Goal: Entertainment & Leisure: Consume media (video, audio)

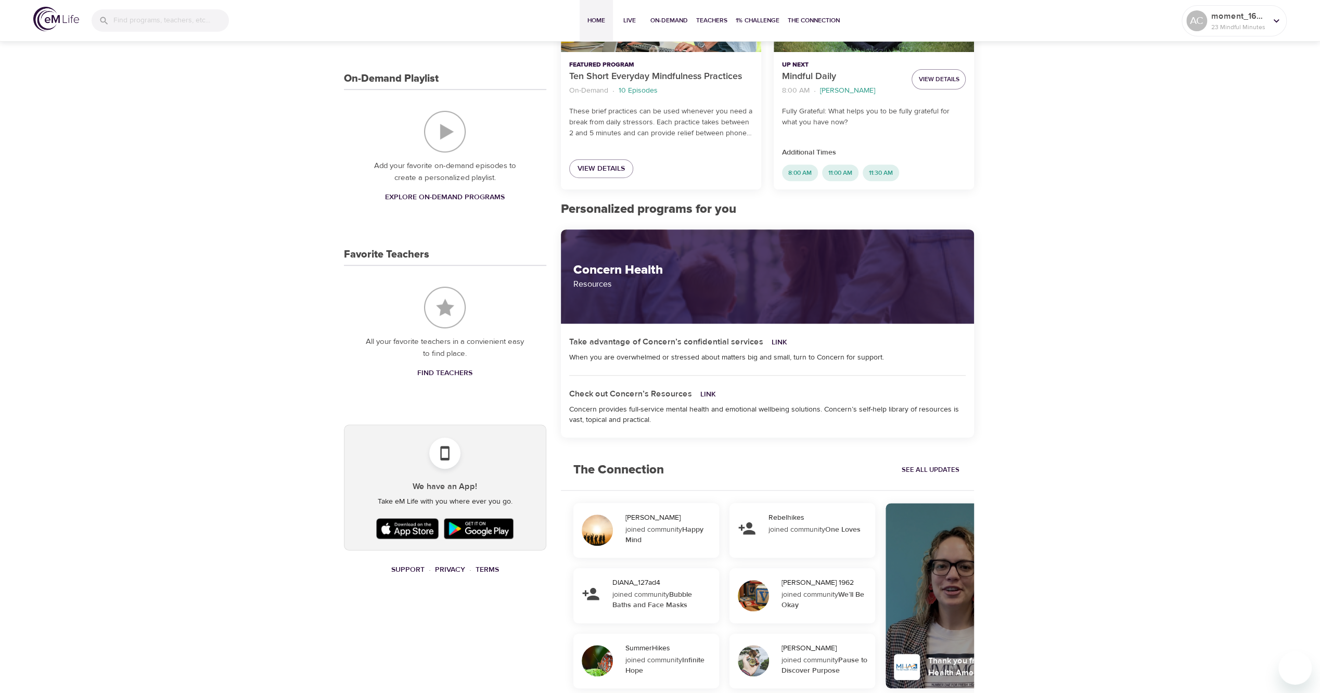
scroll to position [416, 0]
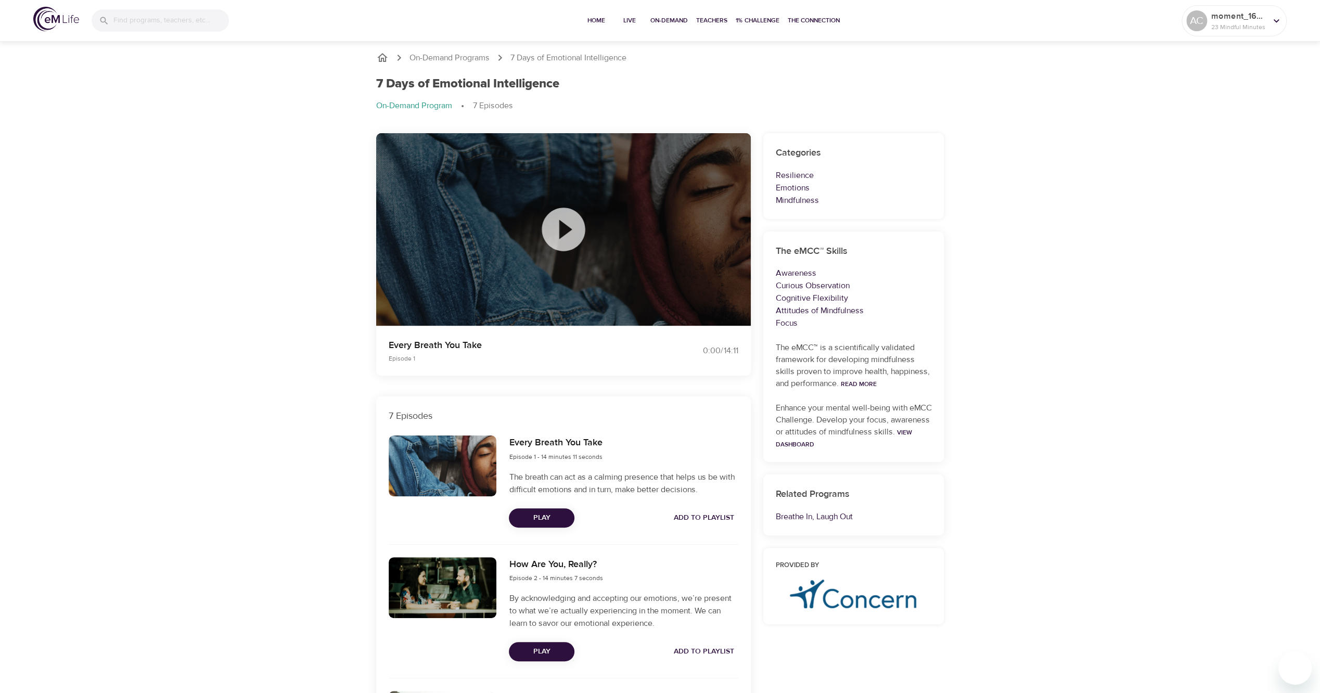
click at [553, 517] on span "Play" at bounding box center [541, 517] width 49 height 13
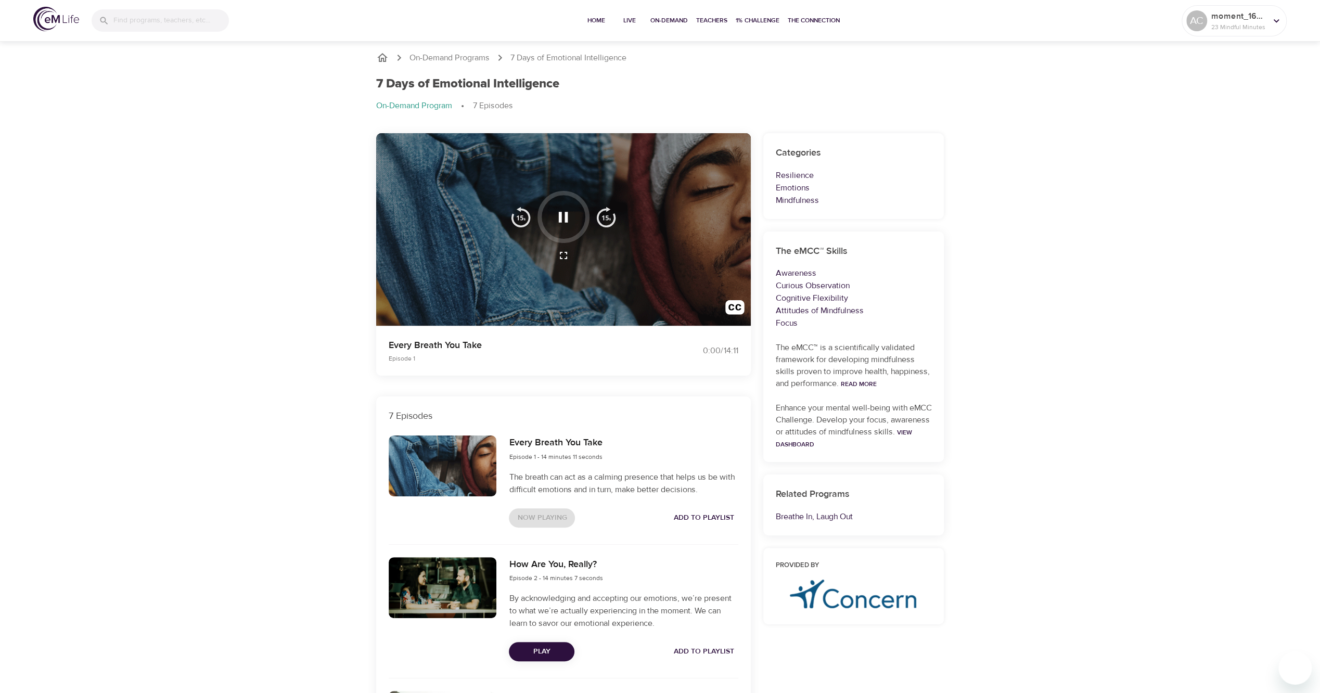
click at [568, 294] on div at bounding box center [563, 229] width 375 height 193
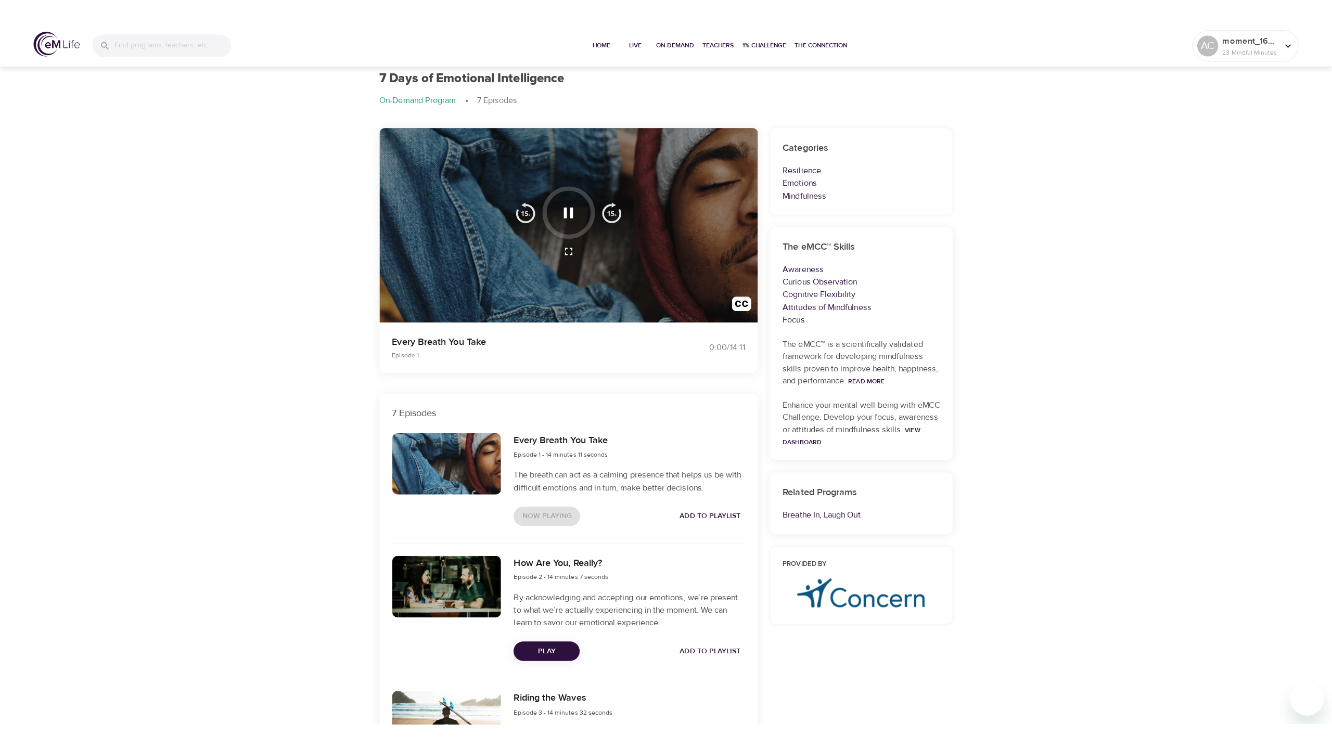
scroll to position [52, 0]
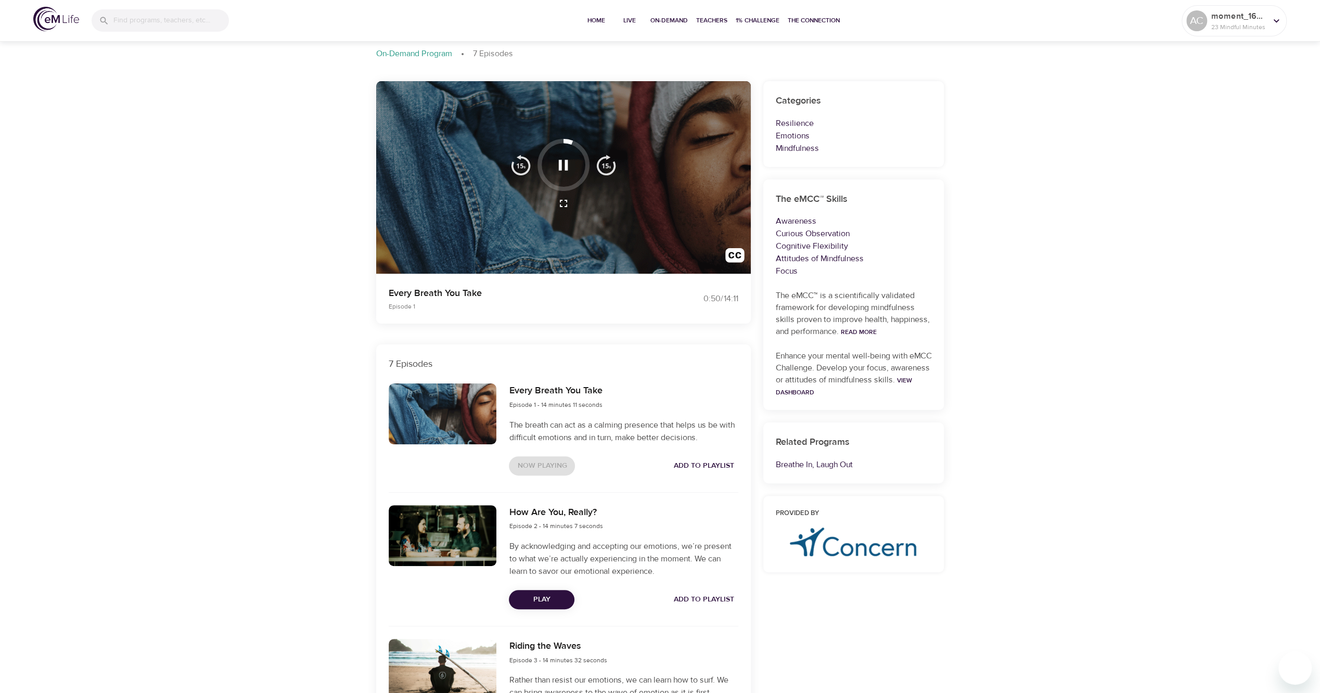
click at [563, 203] on icon "button" at bounding box center [563, 203] width 12 height 12
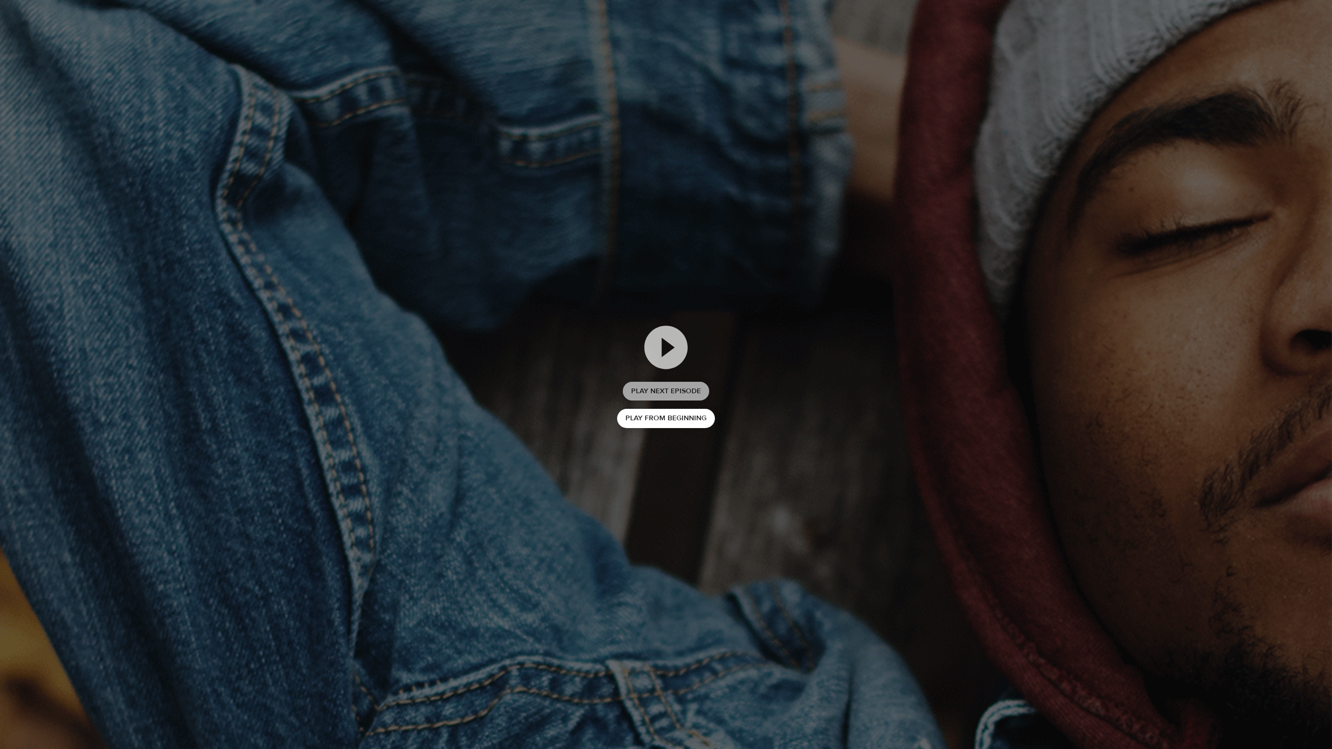
click at [659, 390] on span "Play Next Episode" at bounding box center [666, 391] width 70 height 13
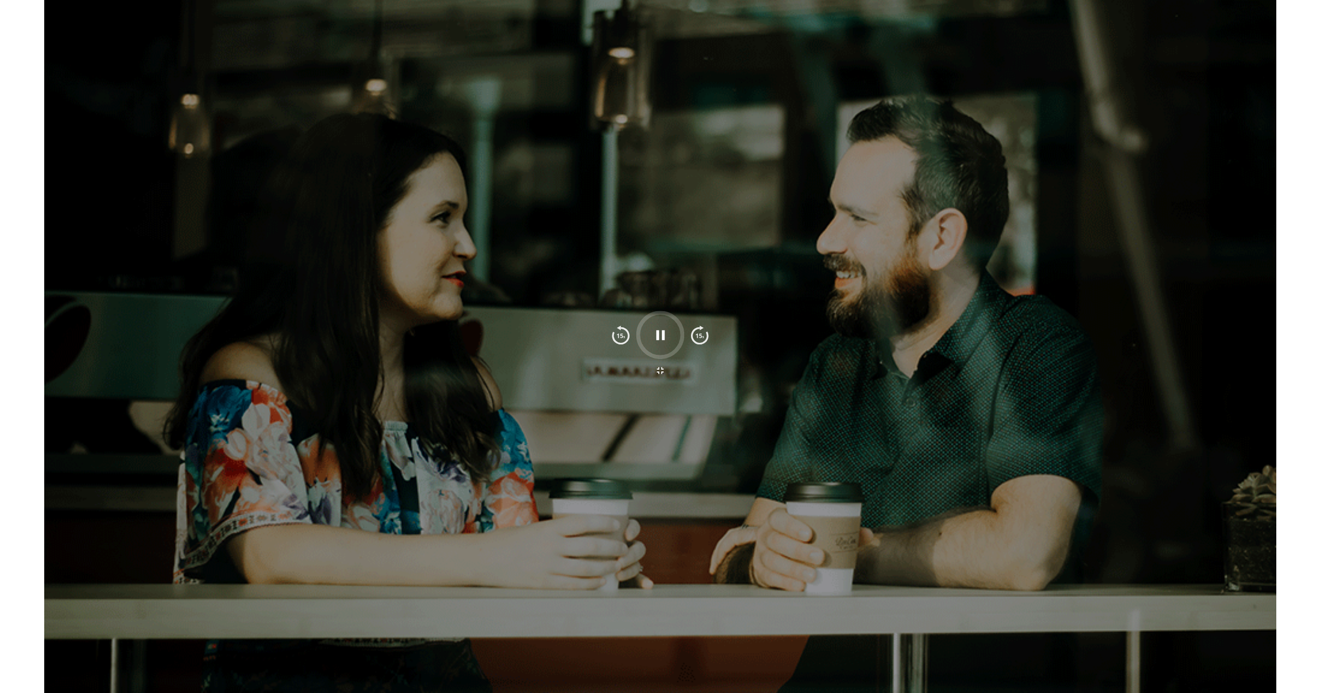
scroll to position [0, 0]
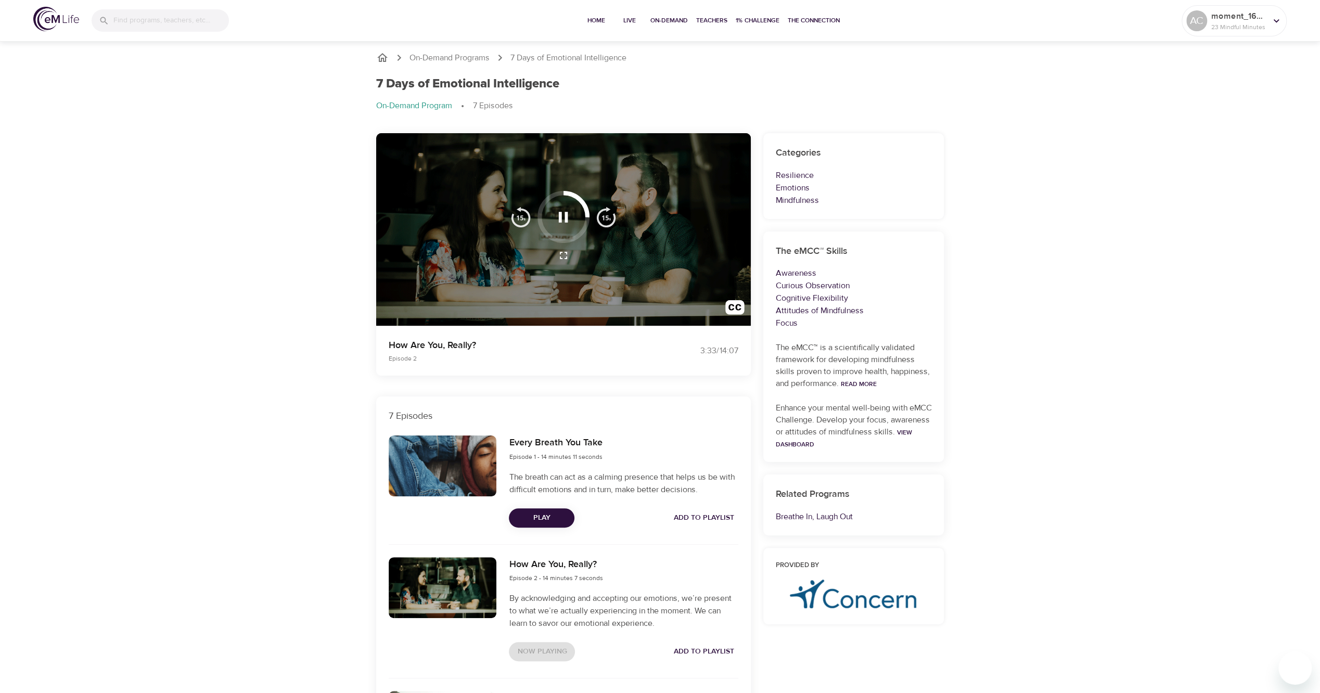
click at [568, 251] on icon "button" at bounding box center [563, 255] width 12 height 12
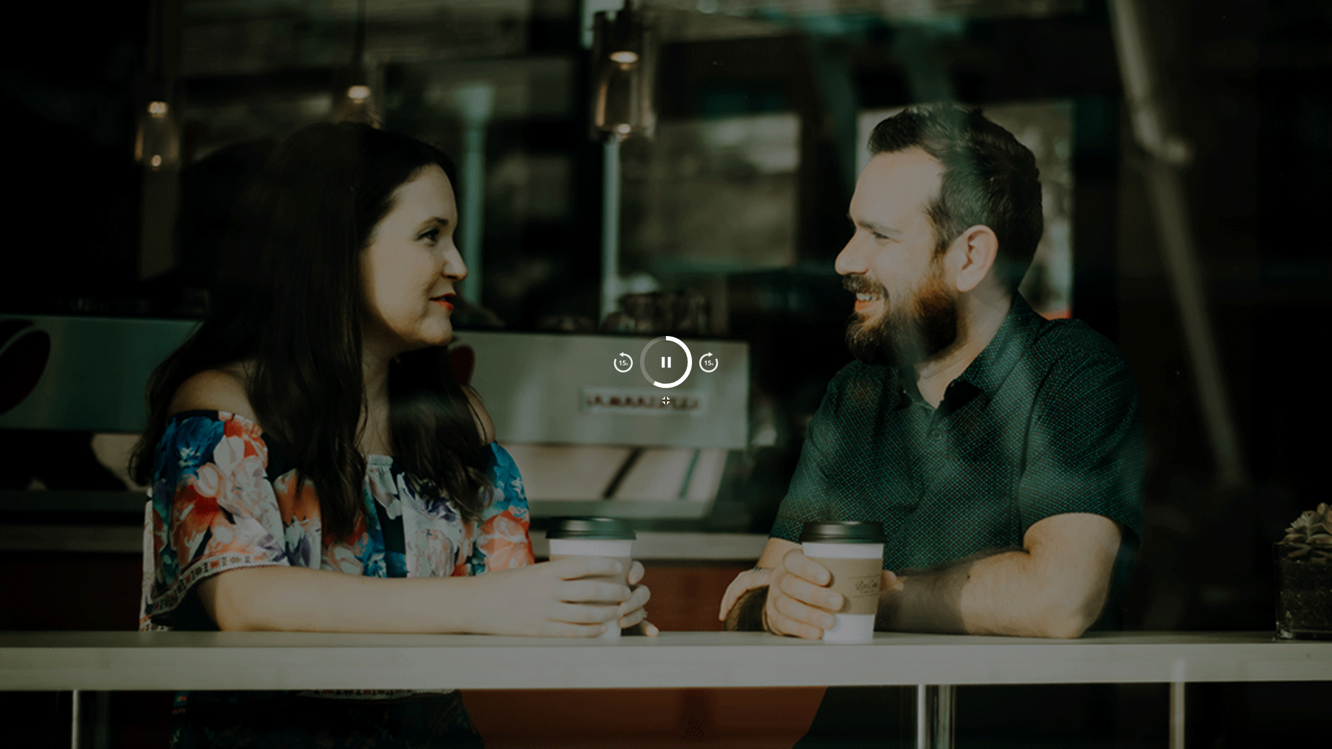
click at [405, 337] on div at bounding box center [666, 374] width 1332 height 749
drag, startPoint x: 667, startPoint y: 400, endPoint x: 664, endPoint y: 345, distance: 54.2
click at [667, 400] on icon "button" at bounding box center [666, 400] width 12 height 12
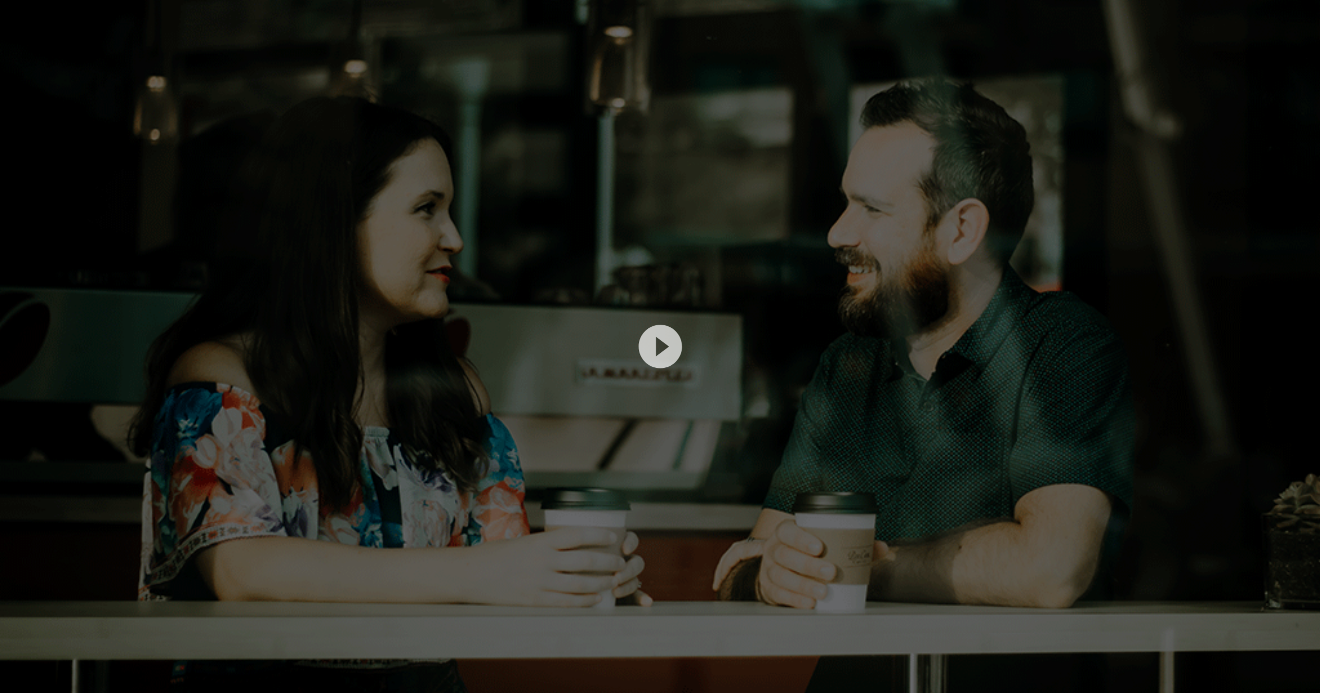
scroll to position [624, 0]
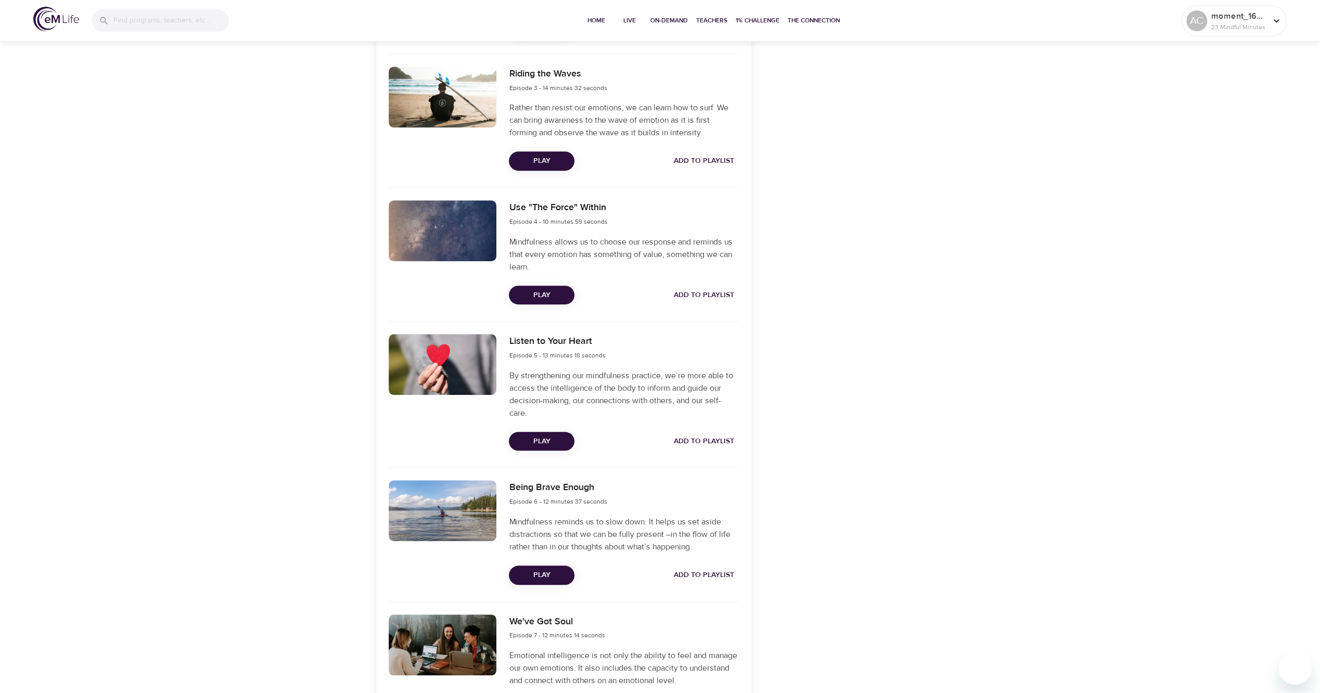
click at [550, 165] on span "Play" at bounding box center [541, 161] width 49 height 13
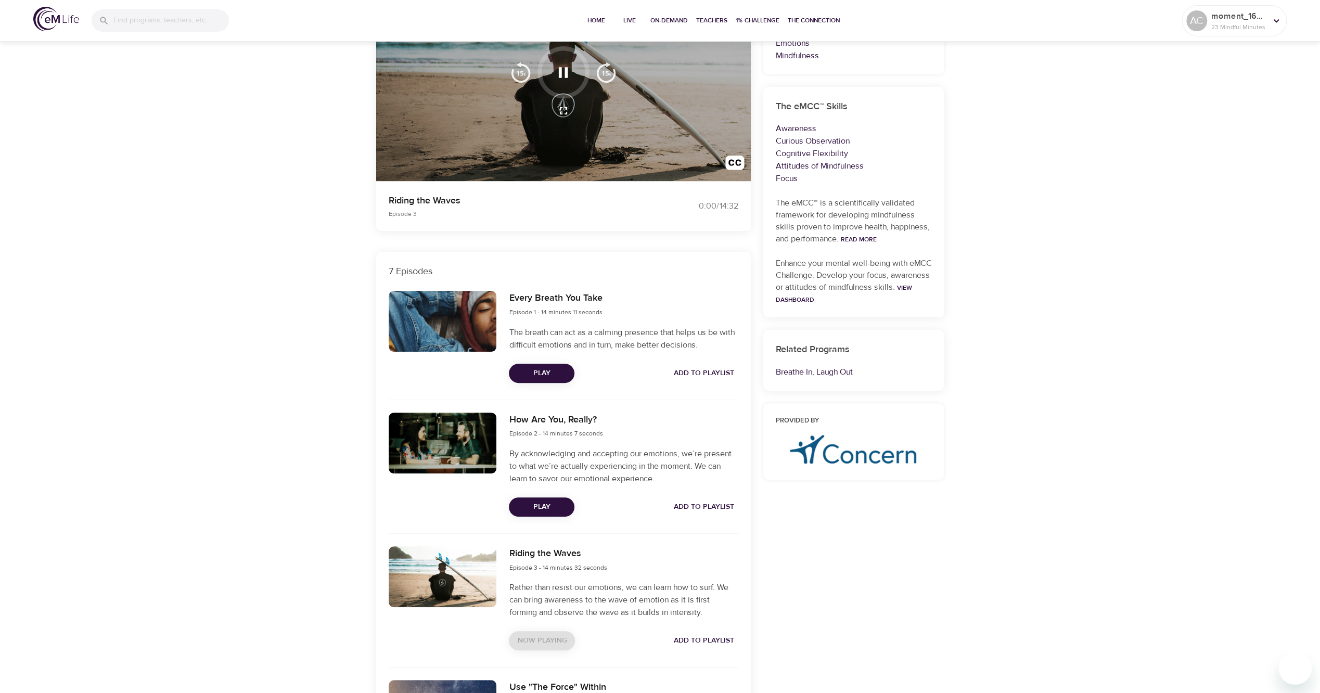
scroll to position [0, 0]
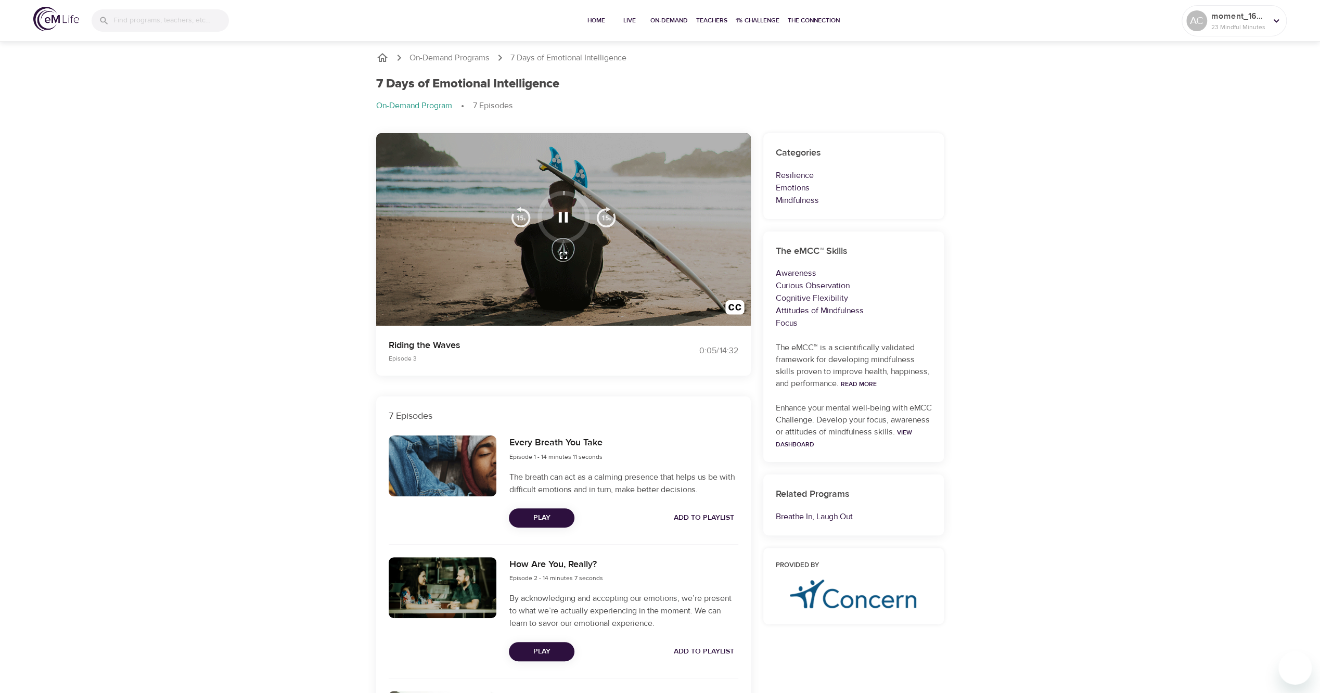
click at [561, 251] on icon "button" at bounding box center [563, 255] width 12 height 12
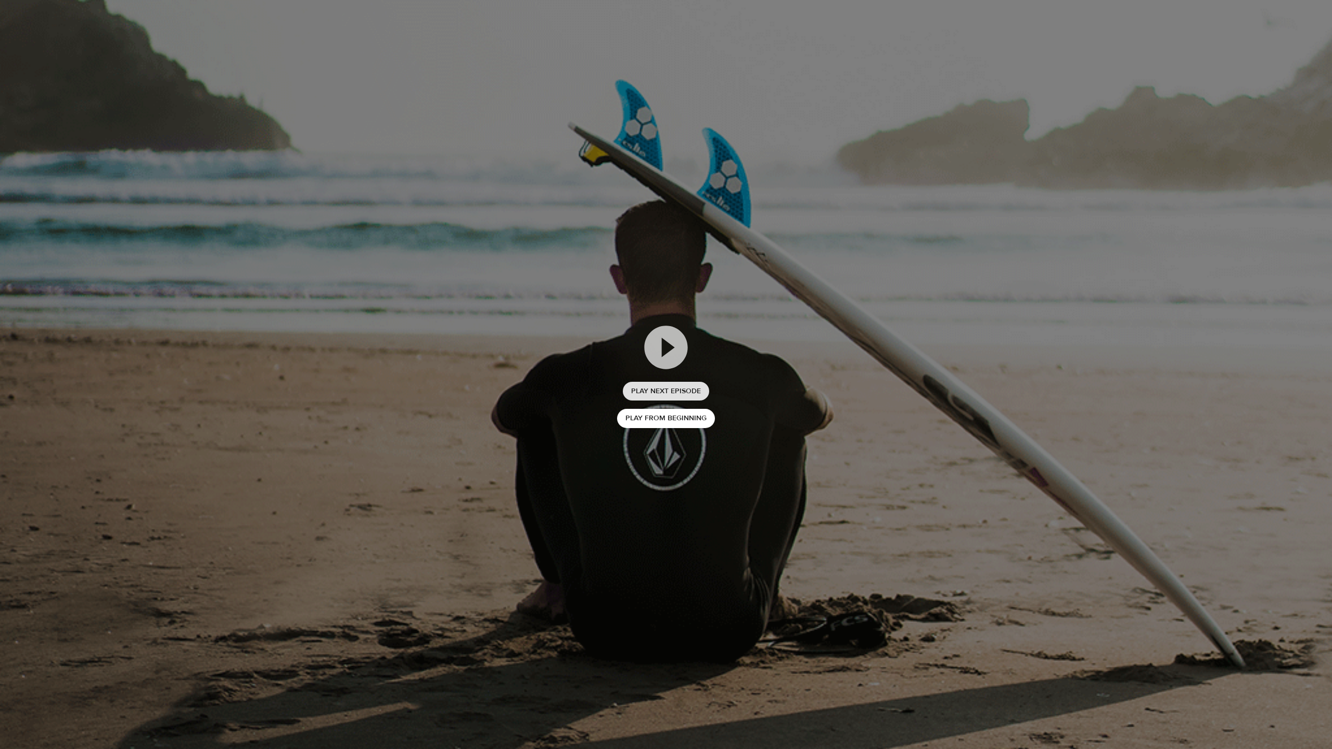
click at [643, 390] on span "Play Next Episode" at bounding box center [666, 391] width 70 height 13
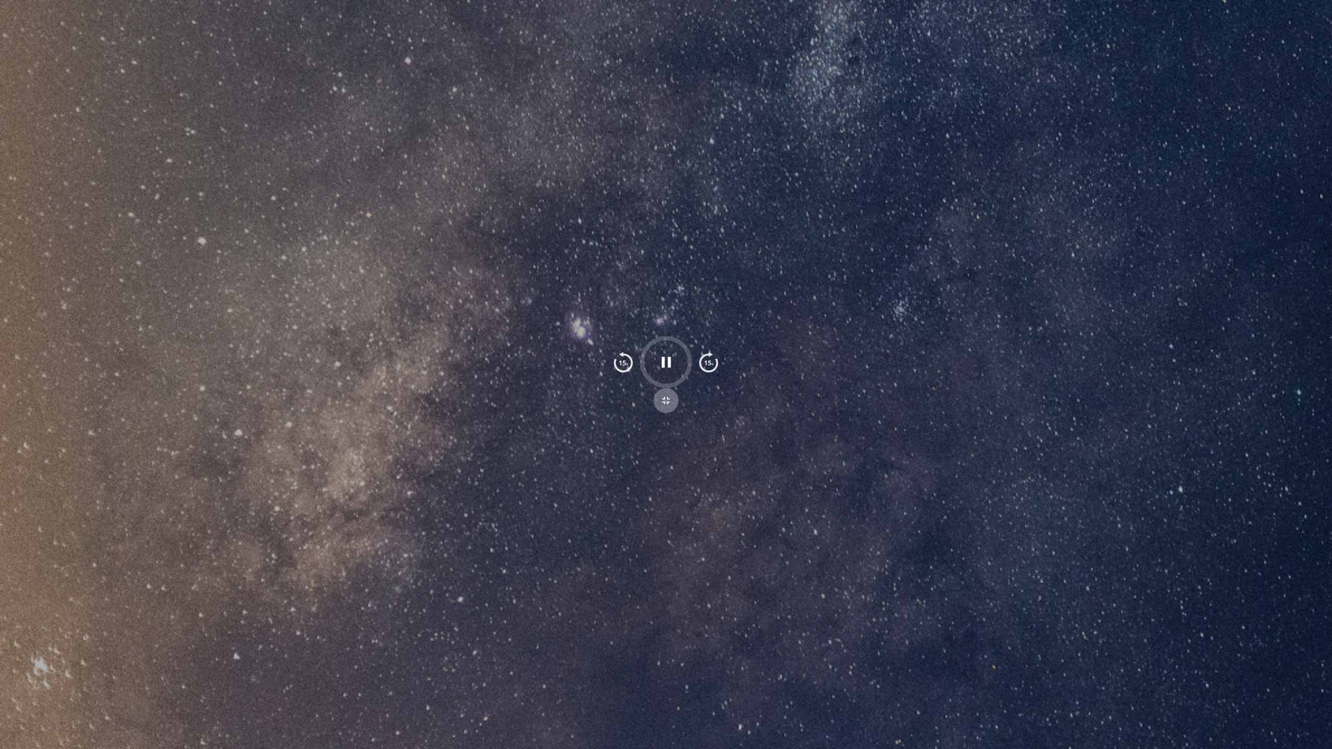
click at [666, 398] on icon "button" at bounding box center [666, 400] width 12 height 12
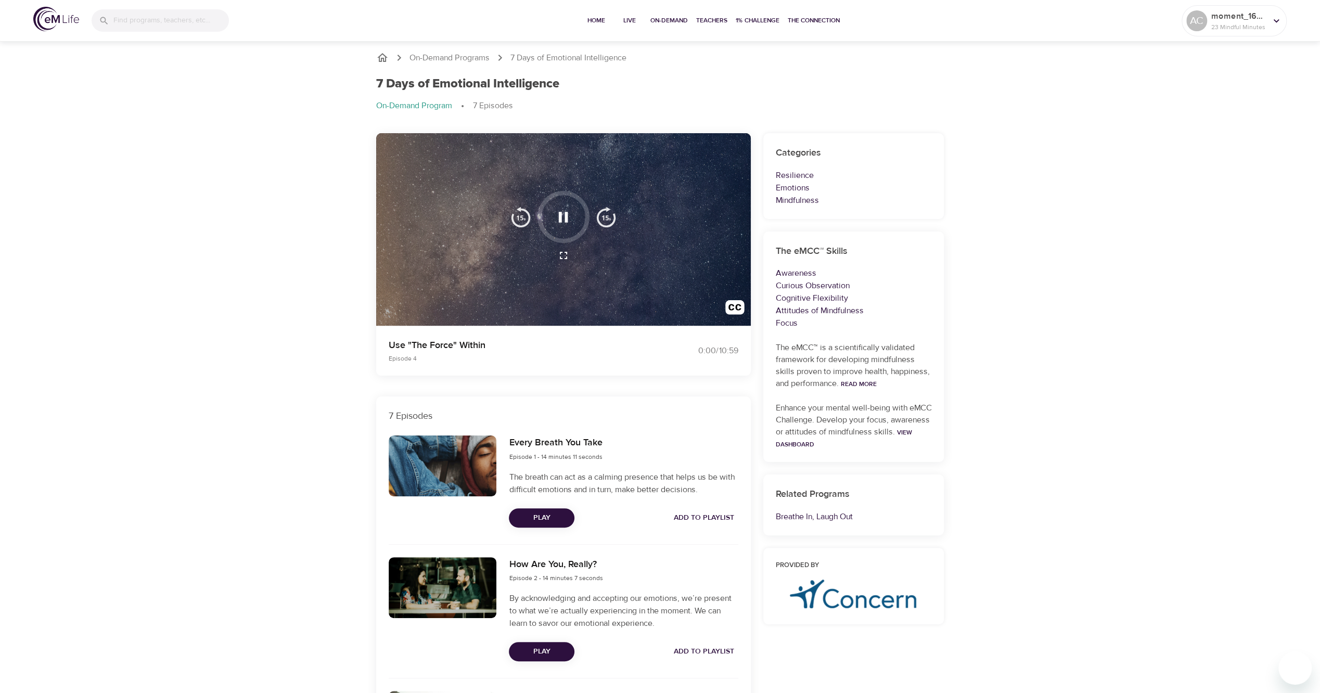
click at [565, 256] on icon "button" at bounding box center [563, 255] width 12 height 12
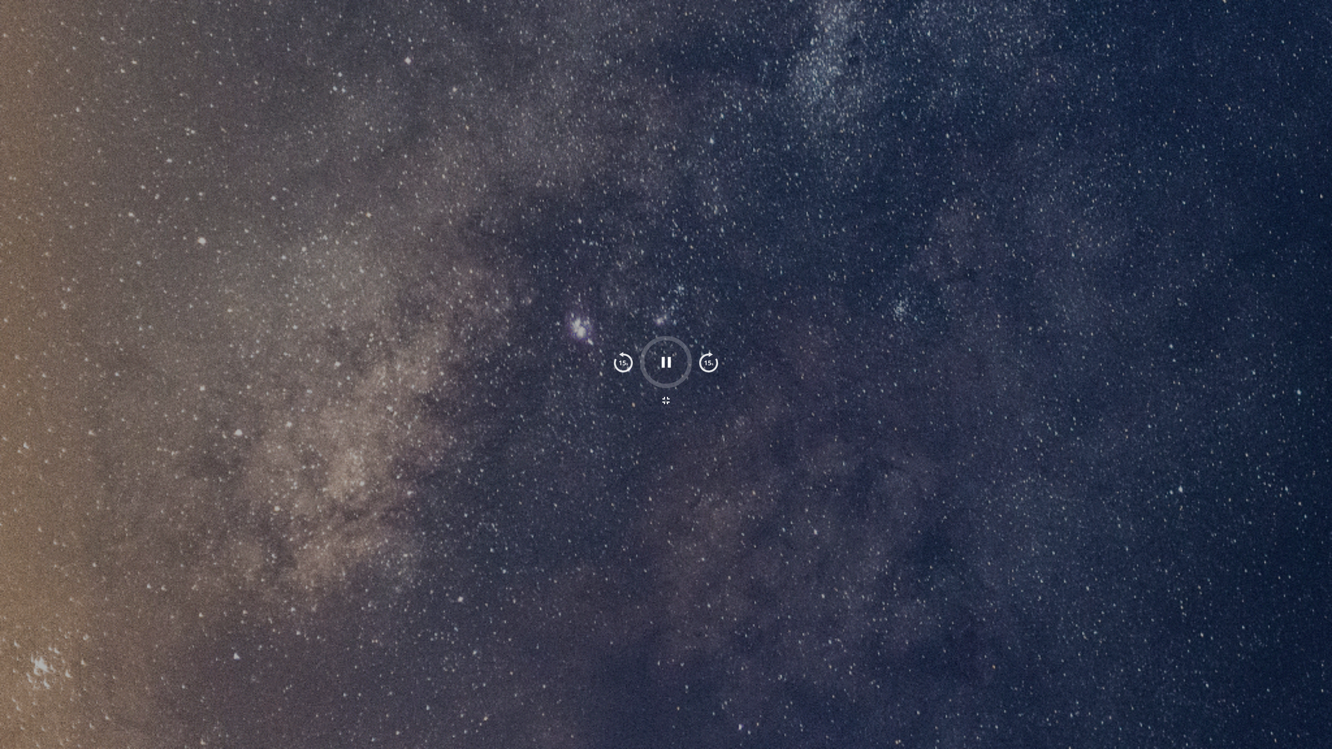
click at [711, 365] on img "button" at bounding box center [708, 362] width 21 height 21
click at [656, 340] on div at bounding box center [666, 362] width 52 height 52
drag, startPoint x: 678, startPoint y: 342, endPoint x: 689, endPoint y: 363, distance: 23.5
click at [687, 361] on div at bounding box center [666, 362] width 52 height 52
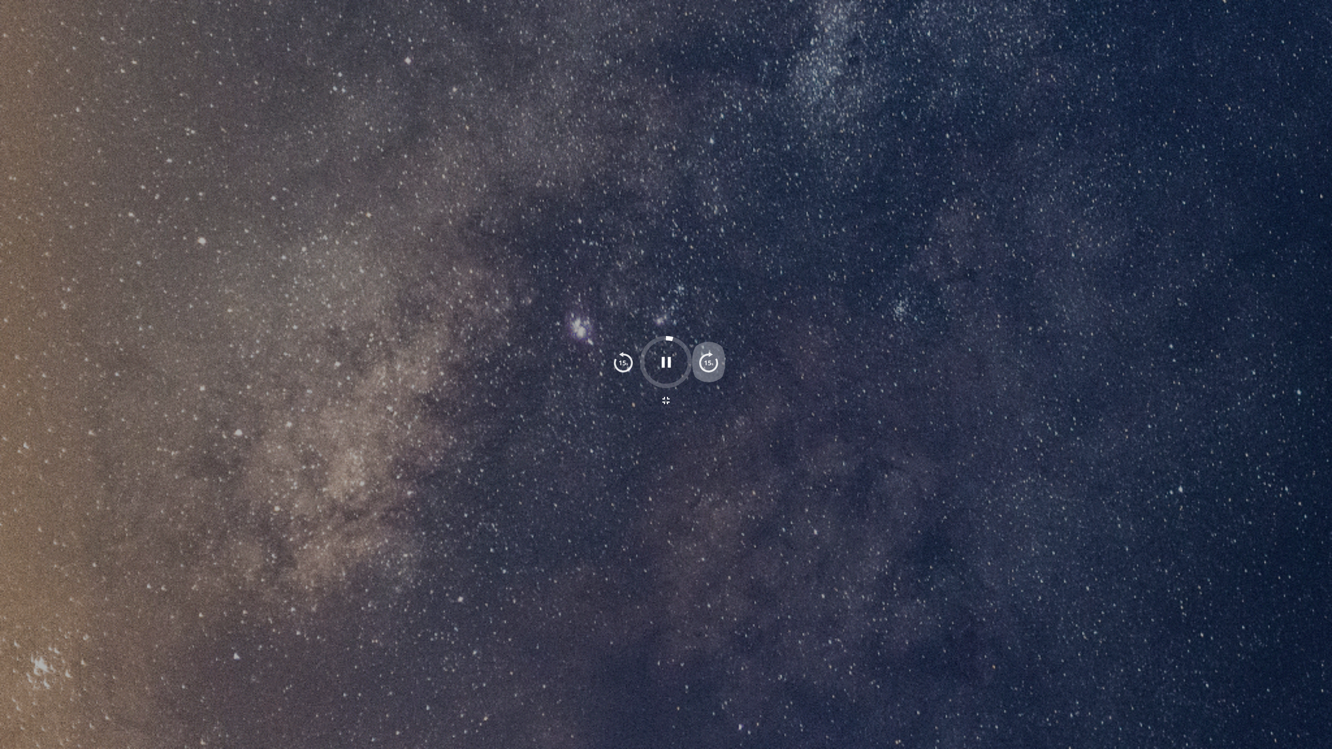
click at [711, 362] on img "button" at bounding box center [708, 362] width 21 height 21
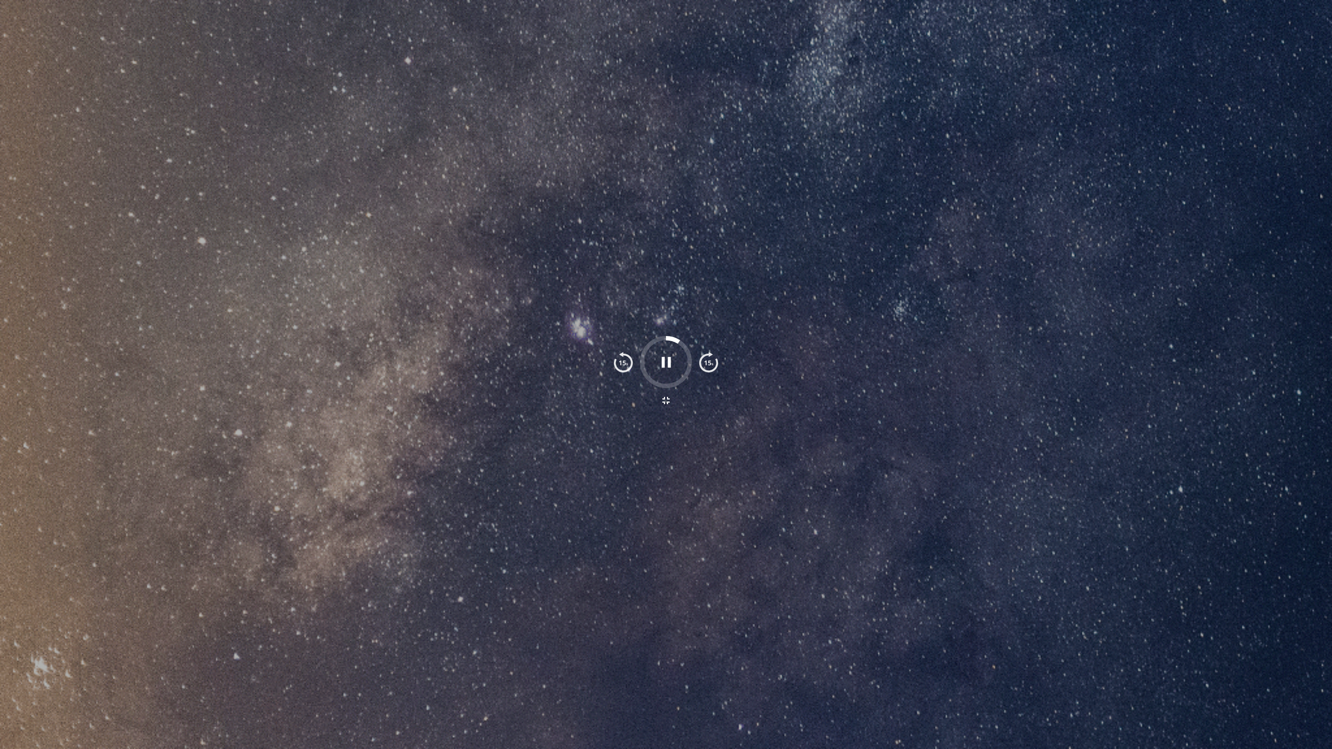
click at [711, 362] on img "button" at bounding box center [708, 362] width 21 height 21
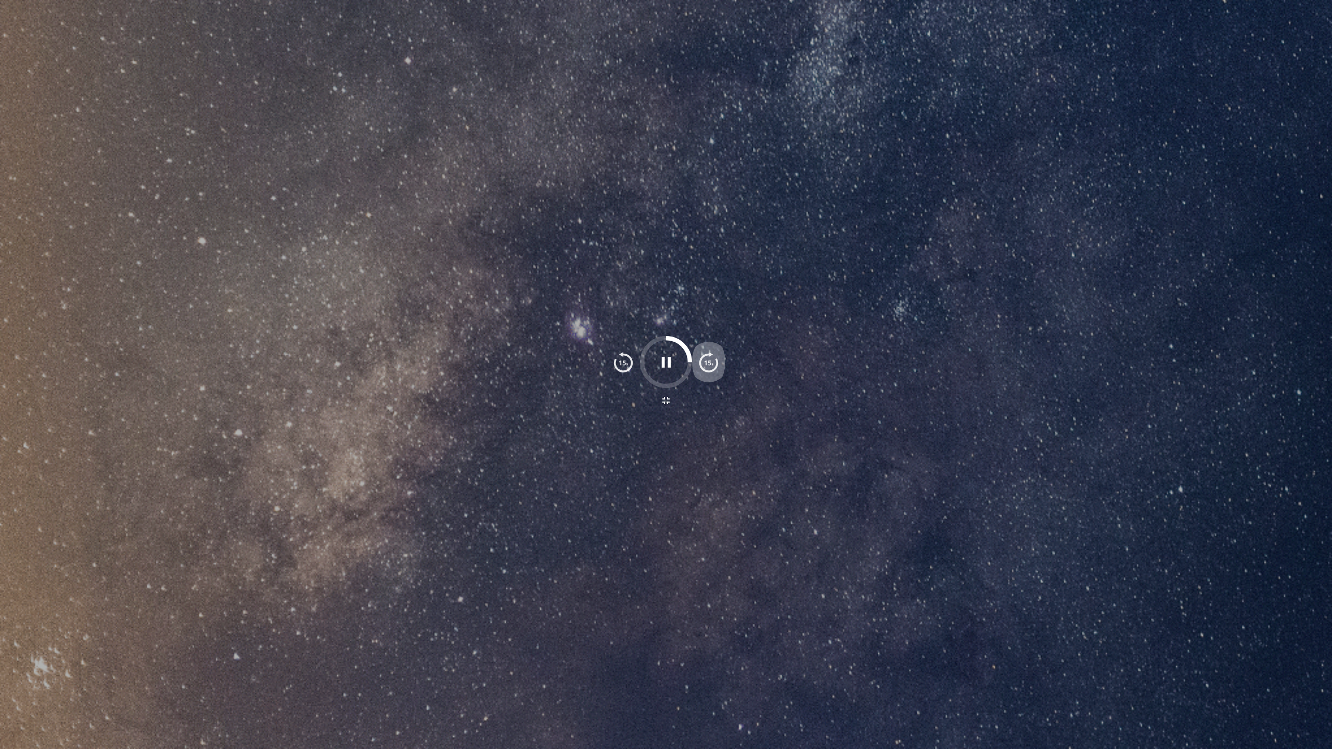
click at [711, 362] on img "button" at bounding box center [708, 362] width 21 height 21
